Goal: Task Accomplishment & Management: Manage account settings

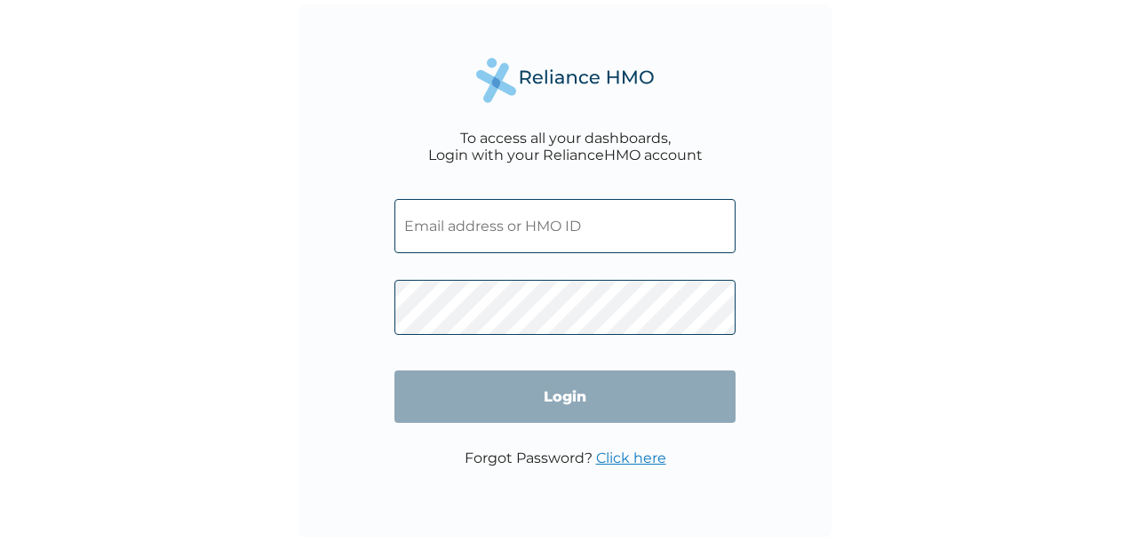
type input "FMC/11720/A"
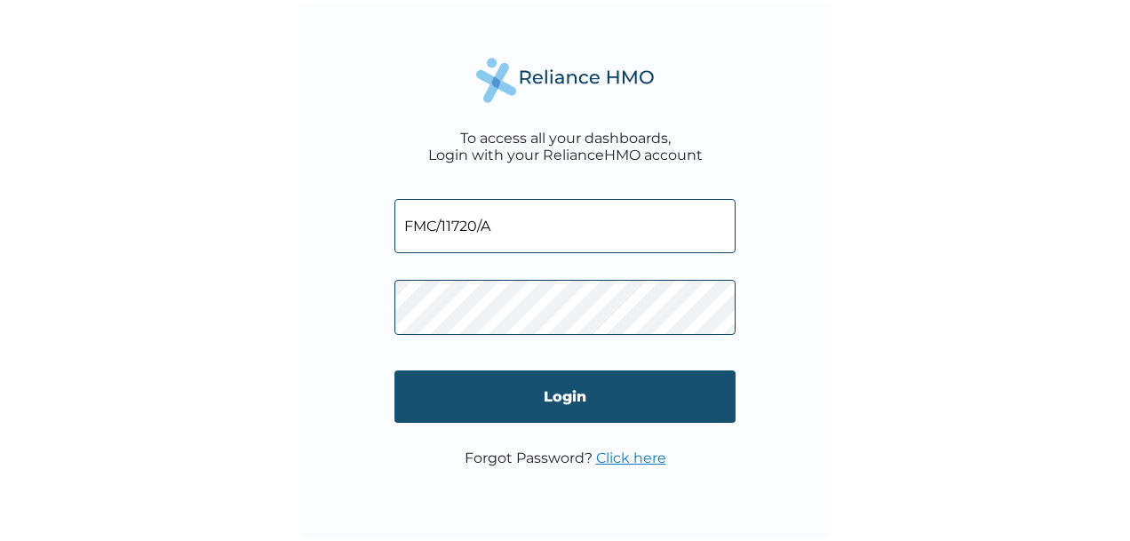
click at [565, 391] on input "Login" at bounding box center [564, 396] width 341 height 52
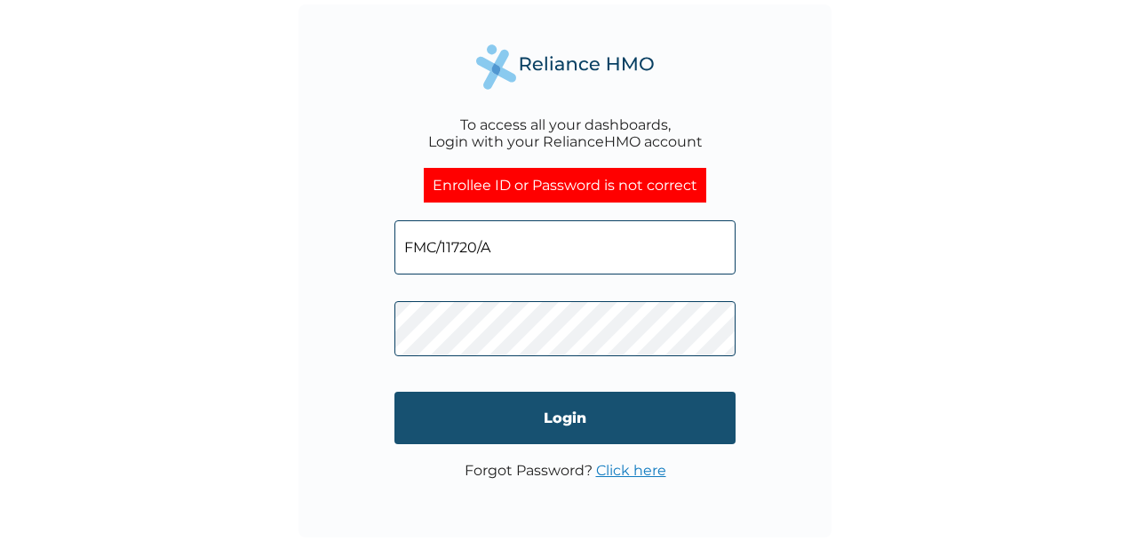
click at [571, 432] on input "Login" at bounding box center [564, 418] width 341 height 52
click at [544, 421] on input "Login" at bounding box center [564, 418] width 341 height 52
click at [584, 420] on input "Login" at bounding box center [564, 418] width 341 height 52
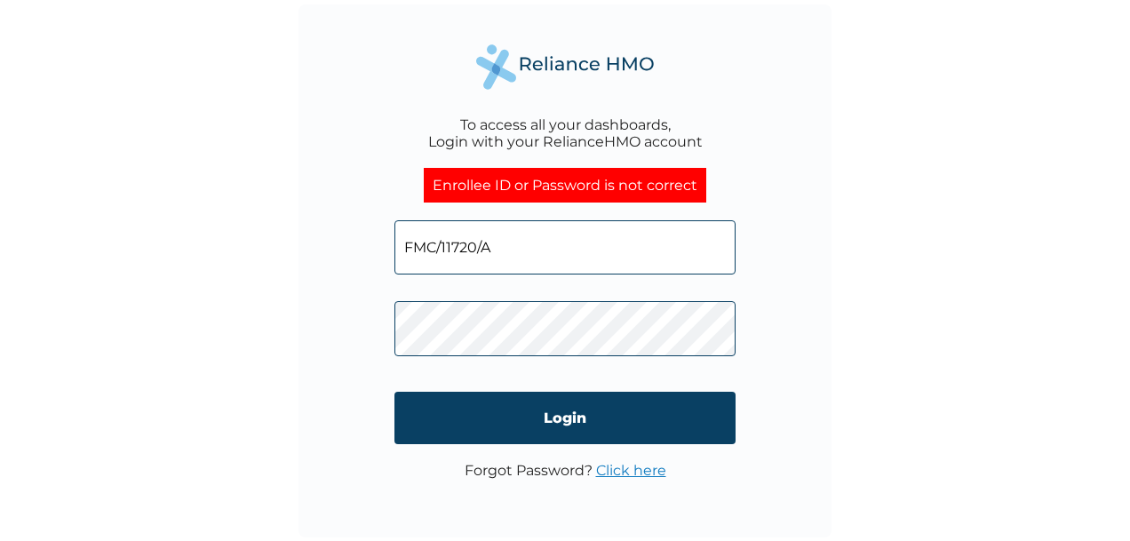
click at [533, 232] on input "FMC/11720/A" at bounding box center [564, 247] width 341 height 54
type input "FMC/10503/A"
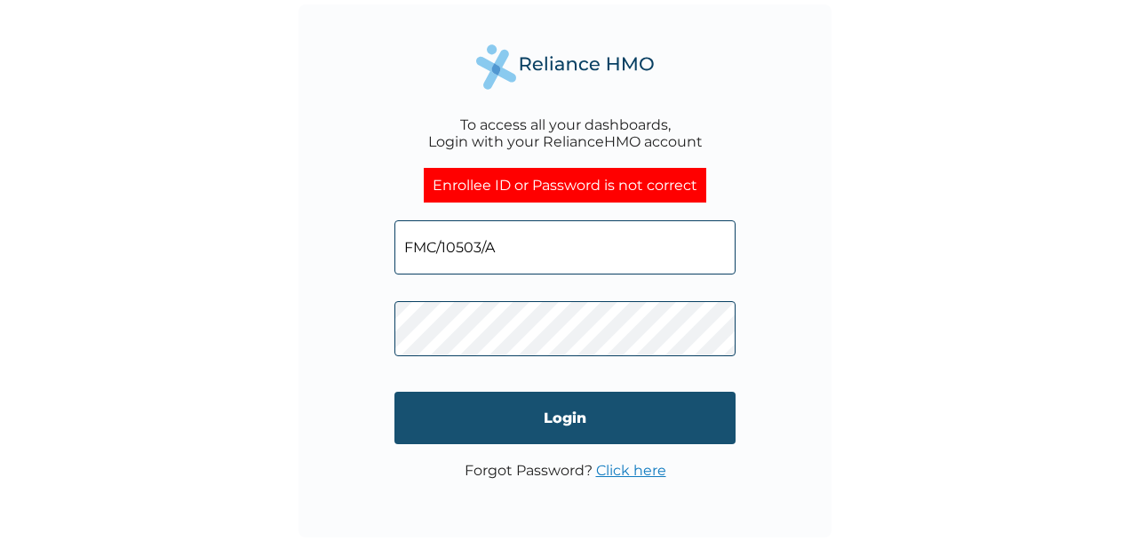
click at [412, 420] on input "Login" at bounding box center [564, 418] width 341 height 52
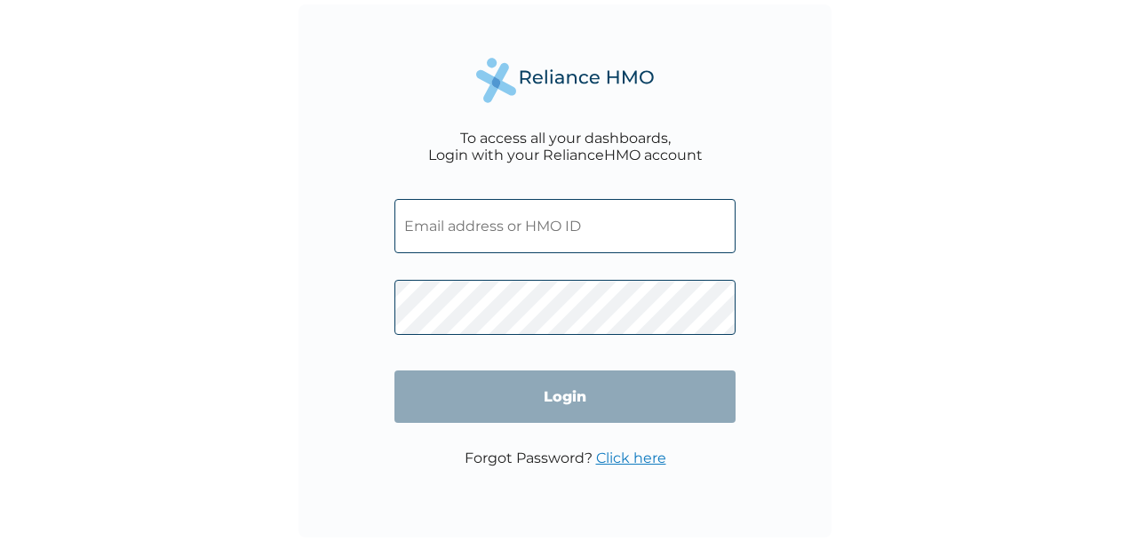
type input "FMC/11720/A"
click at [425, 224] on input "FMC/11720/A" at bounding box center [564, 226] width 341 height 54
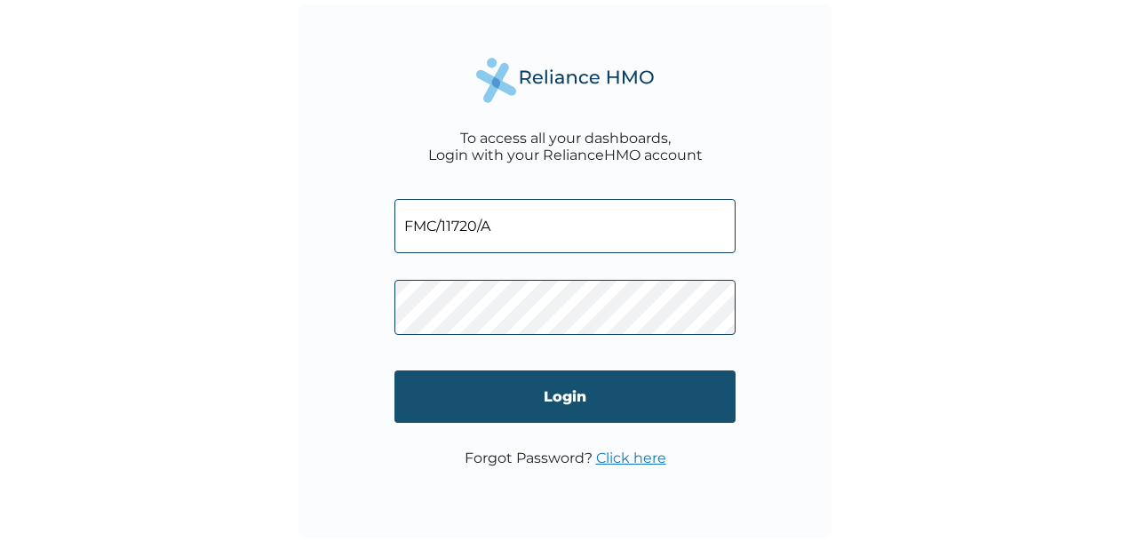
click at [404, 393] on input "Login" at bounding box center [564, 396] width 341 height 52
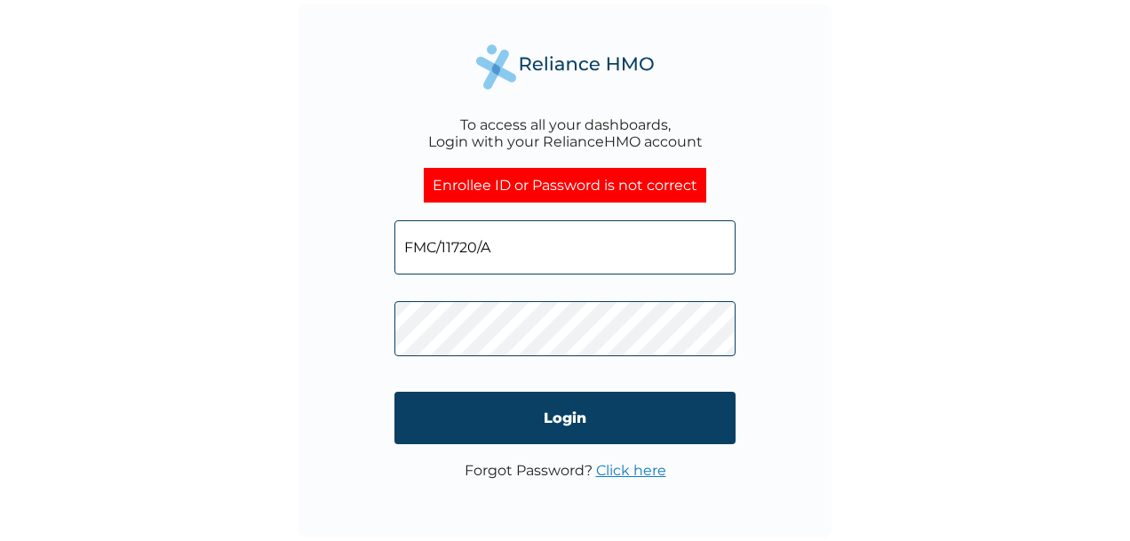
click at [506, 254] on input "FMC/11720/A" at bounding box center [564, 247] width 341 height 54
type input "FMC/10503/A"
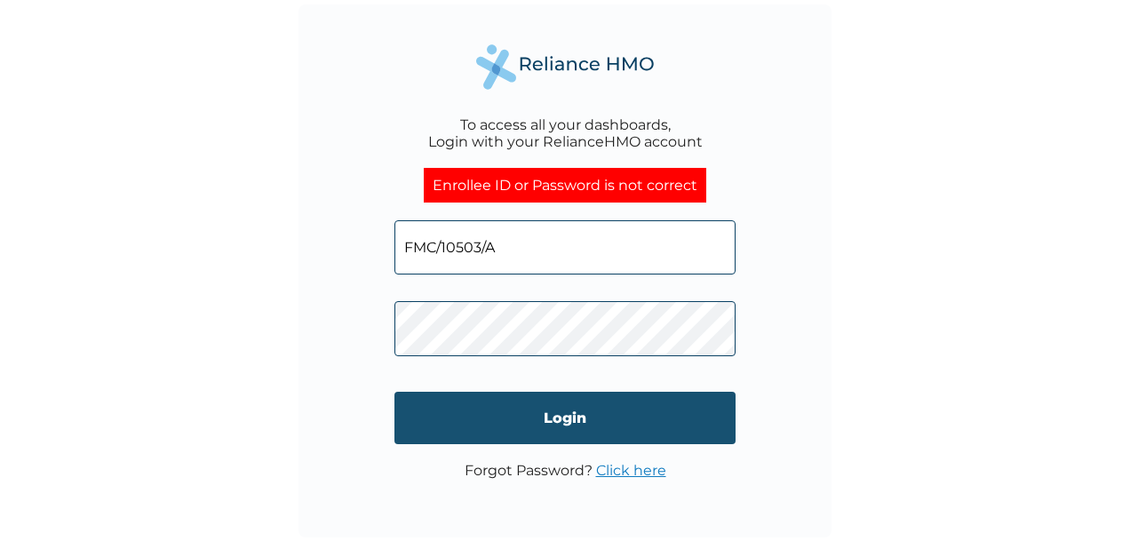
click at [544, 427] on input "Login" at bounding box center [564, 418] width 341 height 52
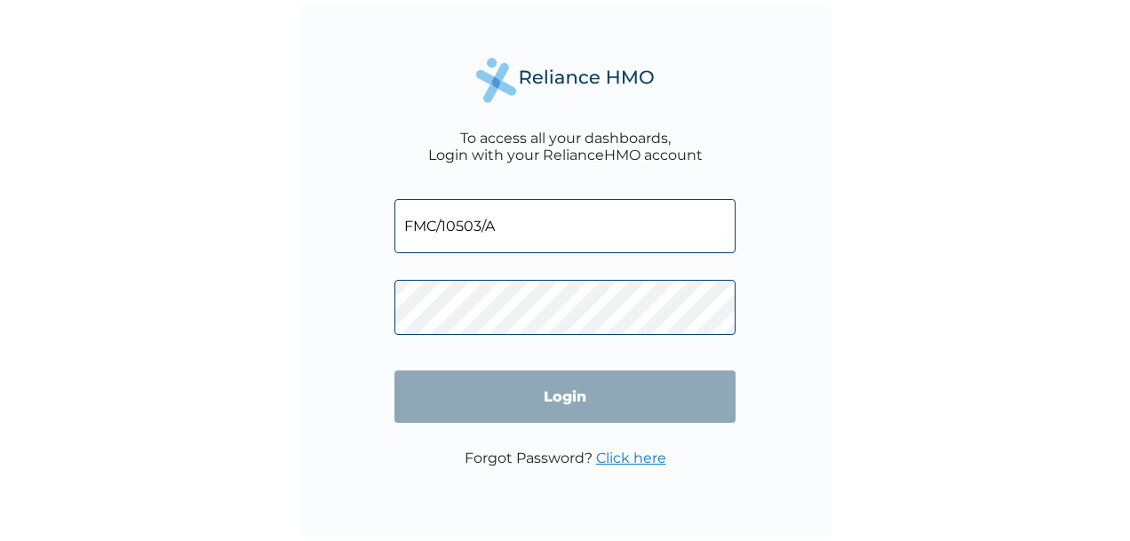
click at [464, 224] on input "FMC/10503/A" at bounding box center [564, 226] width 341 height 54
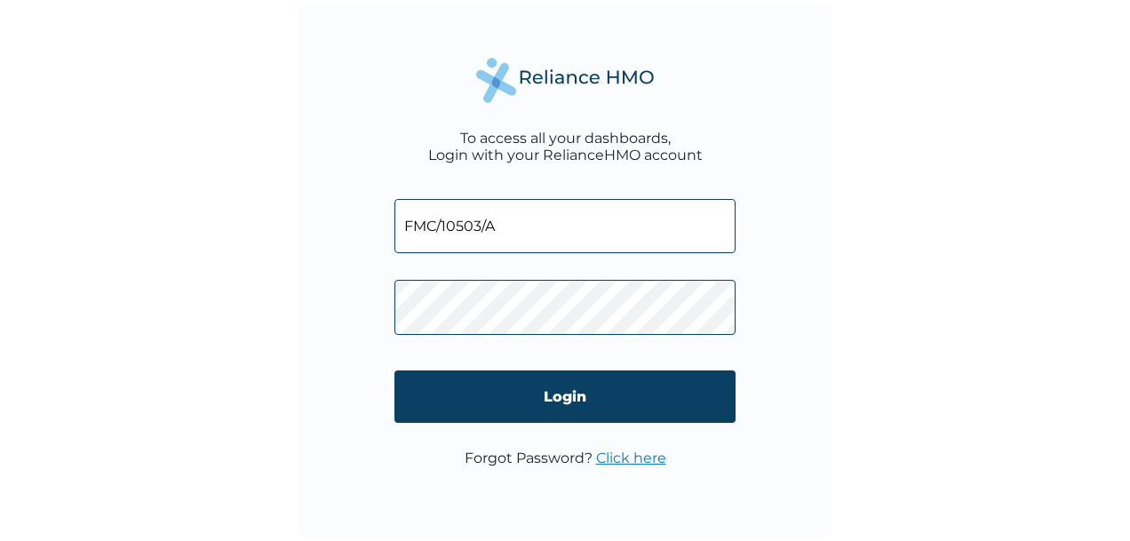
type input "FMC/11720/A"
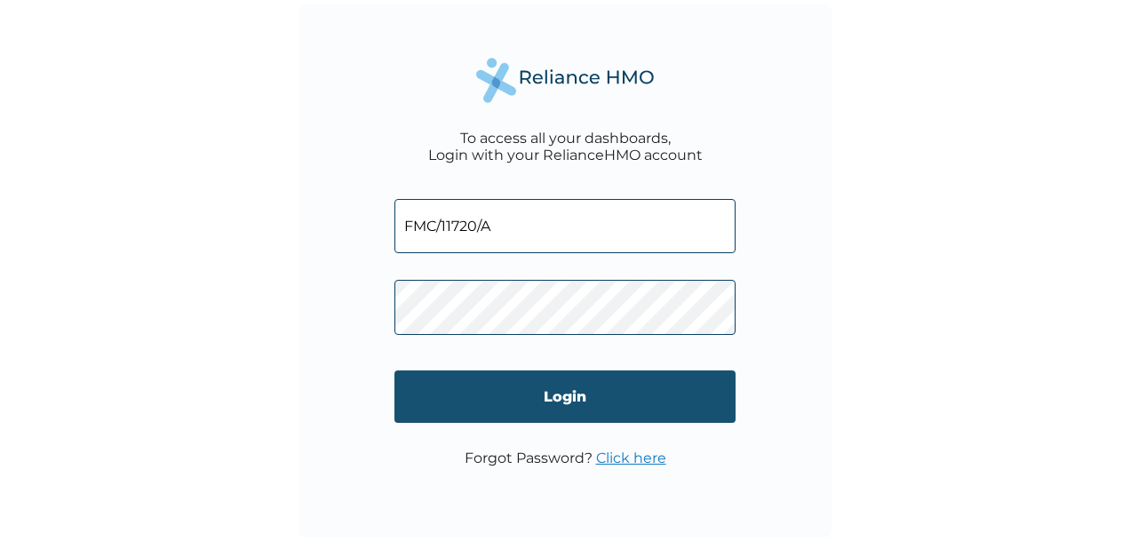
click at [551, 398] on input "Login" at bounding box center [564, 396] width 341 height 52
